Goal: Information Seeking & Learning: Find specific fact

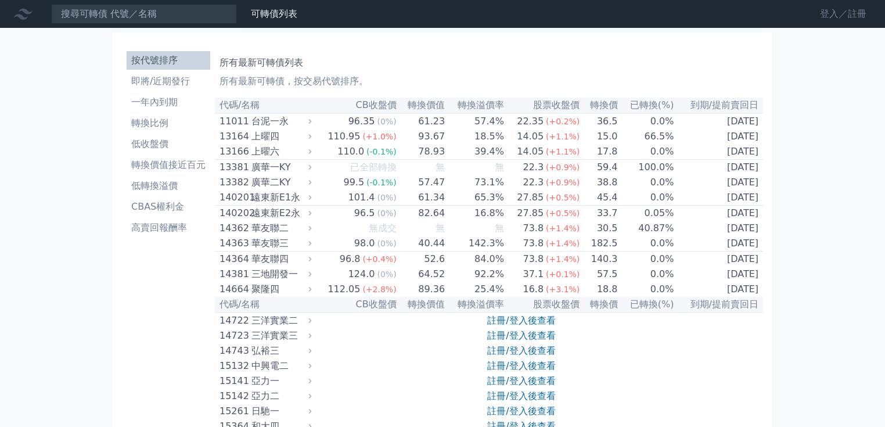
click at [820, 22] on link "登入／註冊" at bounding box center [843, 14] width 65 height 19
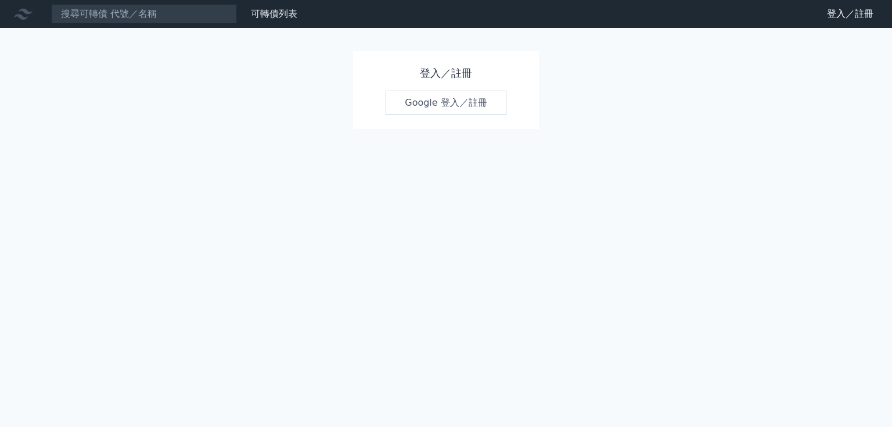
click at [420, 115] on link "Google 登入／註冊" at bounding box center [446, 103] width 121 height 24
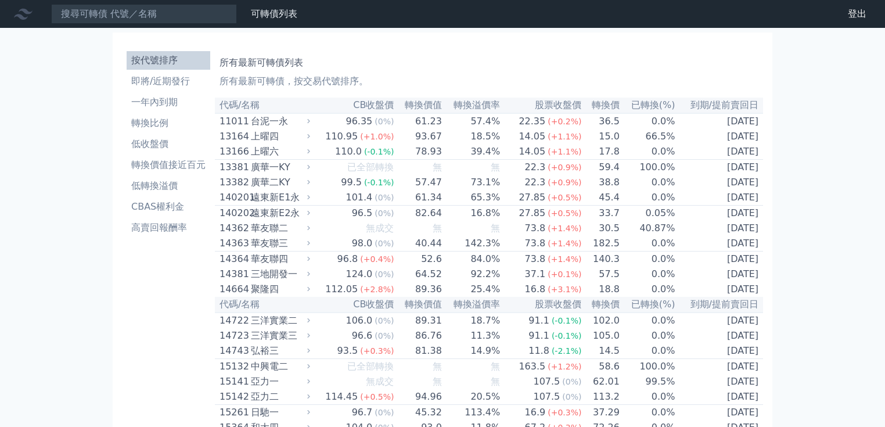
click at [127, 237] on ul "按代號排序 即將/近期發行 一年內到期 轉換比例 低收盤價 轉換價值接近百元 低轉換溢價 CBAS權利金 高賣回報酬率" at bounding box center [169, 144] width 84 height 186
click at [127, 214] on li "CBAS權利金" at bounding box center [169, 207] width 84 height 14
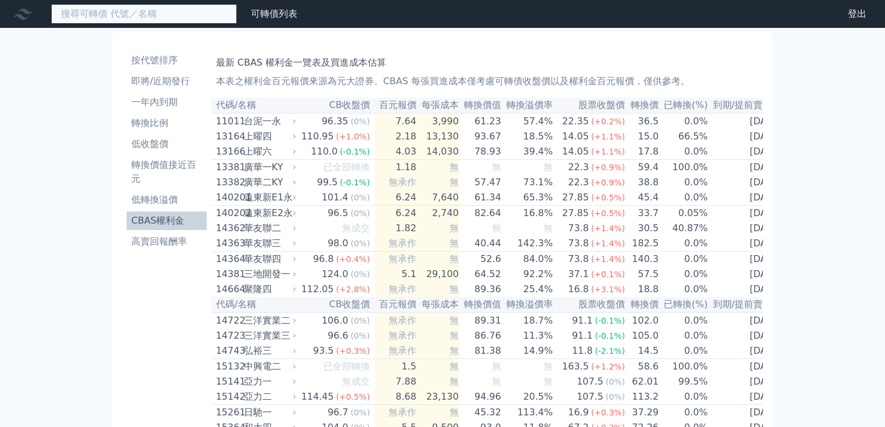
click at [188, 21] on input at bounding box center [144, 14] width 186 height 20
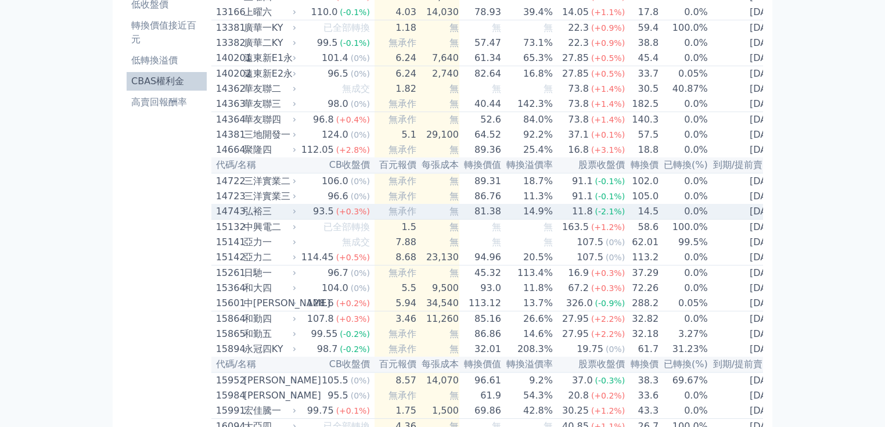
scroll to position [7957, 0]
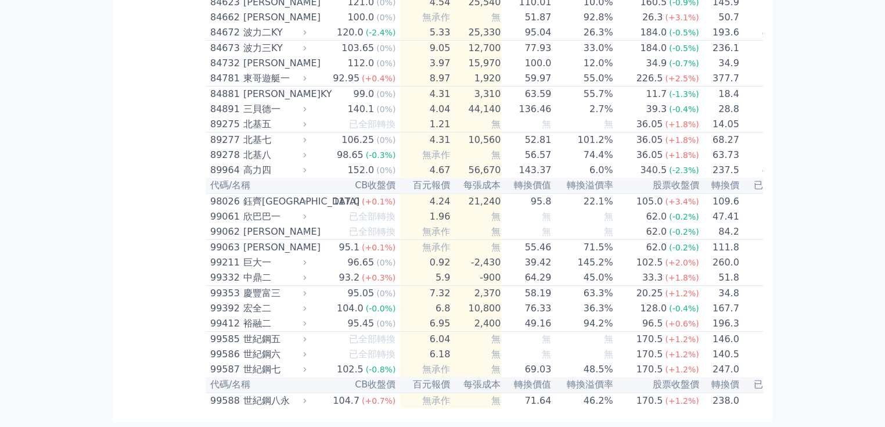
scroll to position [8235, 0]
drag, startPoint x: 370, startPoint y: 322, endPoint x: 421, endPoint y: 325, distance: 51.2
